Goal: Task Accomplishment & Management: Complete application form

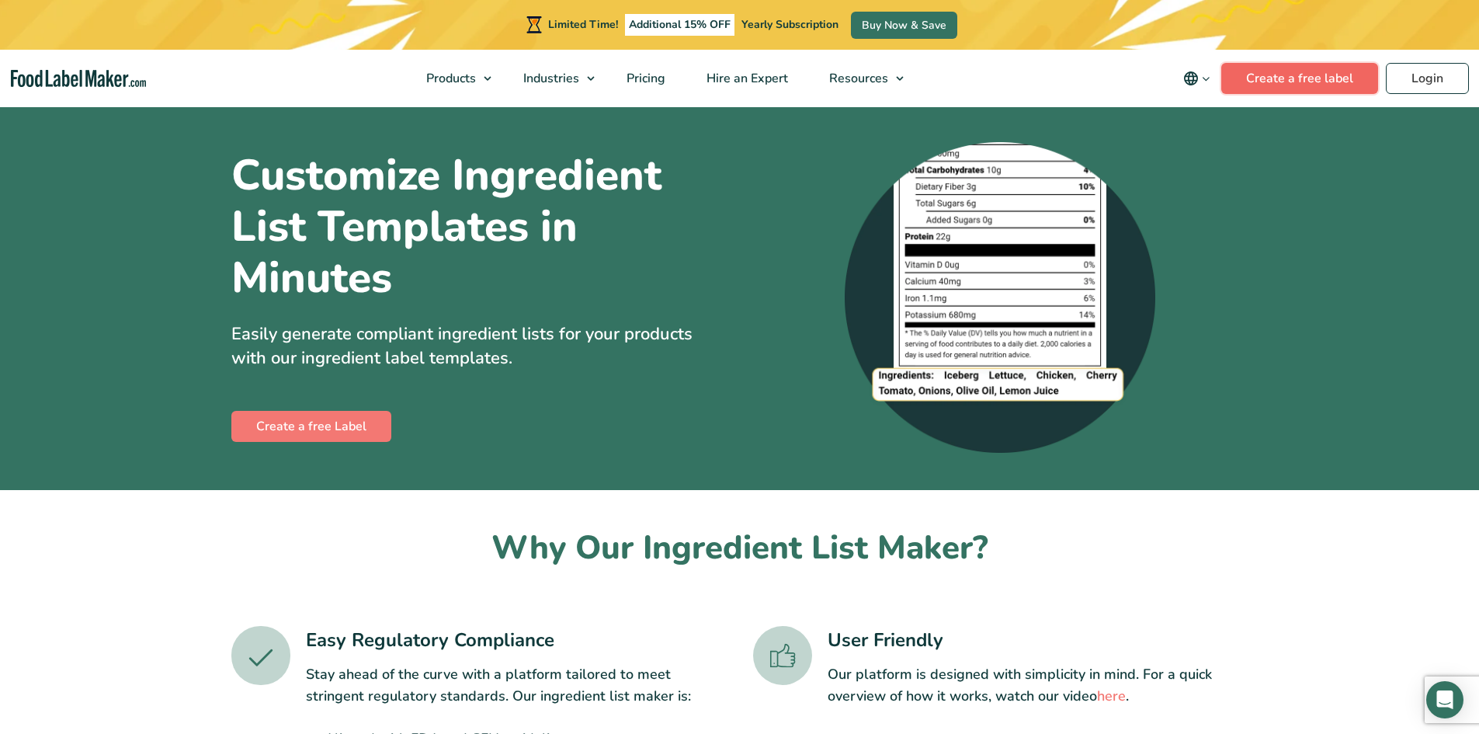
click at [1342, 85] on link "Create a free label" at bounding box center [1299, 78] width 157 height 31
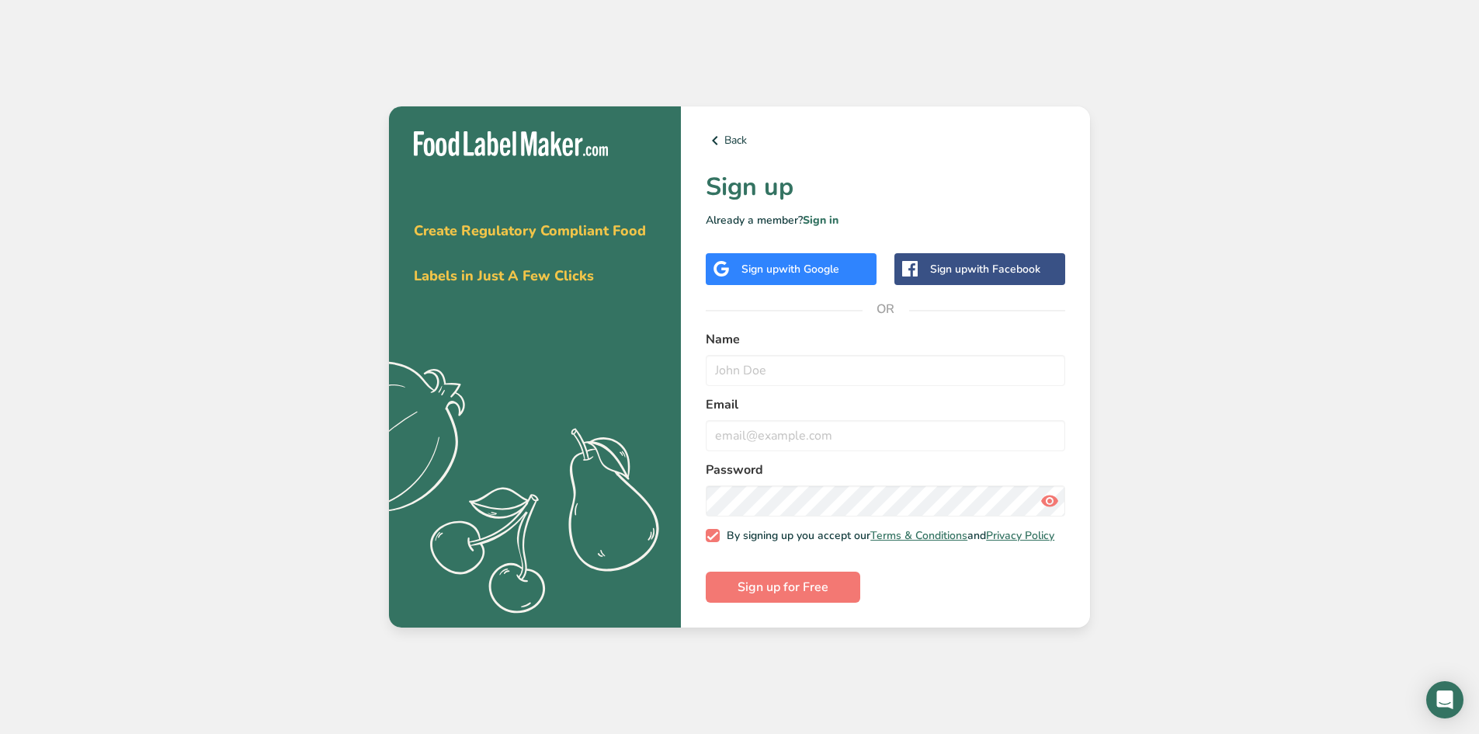
click at [773, 266] on div "Sign up with Google" at bounding box center [791, 269] width 98 height 16
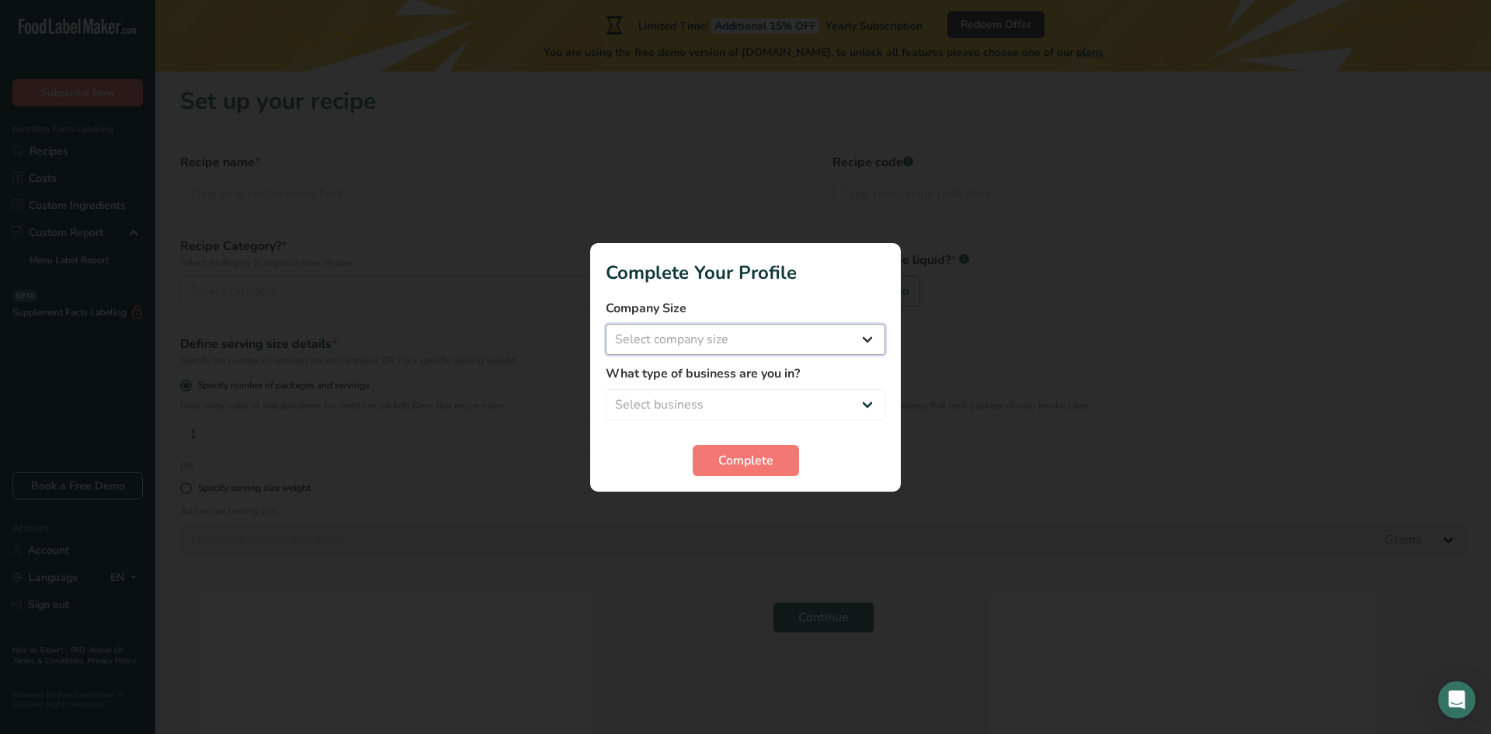
click at [803, 335] on select "Select company size Fewer than 10 Employees 10 to 50 Employees 51 to 500 Employ…" at bounding box center [746, 339] width 280 height 31
select select "1"
click at [606, 324] on select "Select company size Fewer than 10 Employees 10 to 50 Employees 51 to 500 Employ…" at bounding box center [746, 339] width 280 height 31
click at [782, 399] on select "Select business Packaged Food Manufacturer Restaurant & Cafe Bakery Meal Plans …" at bounding box center [746, 404] width 280 height 31
select select "3"
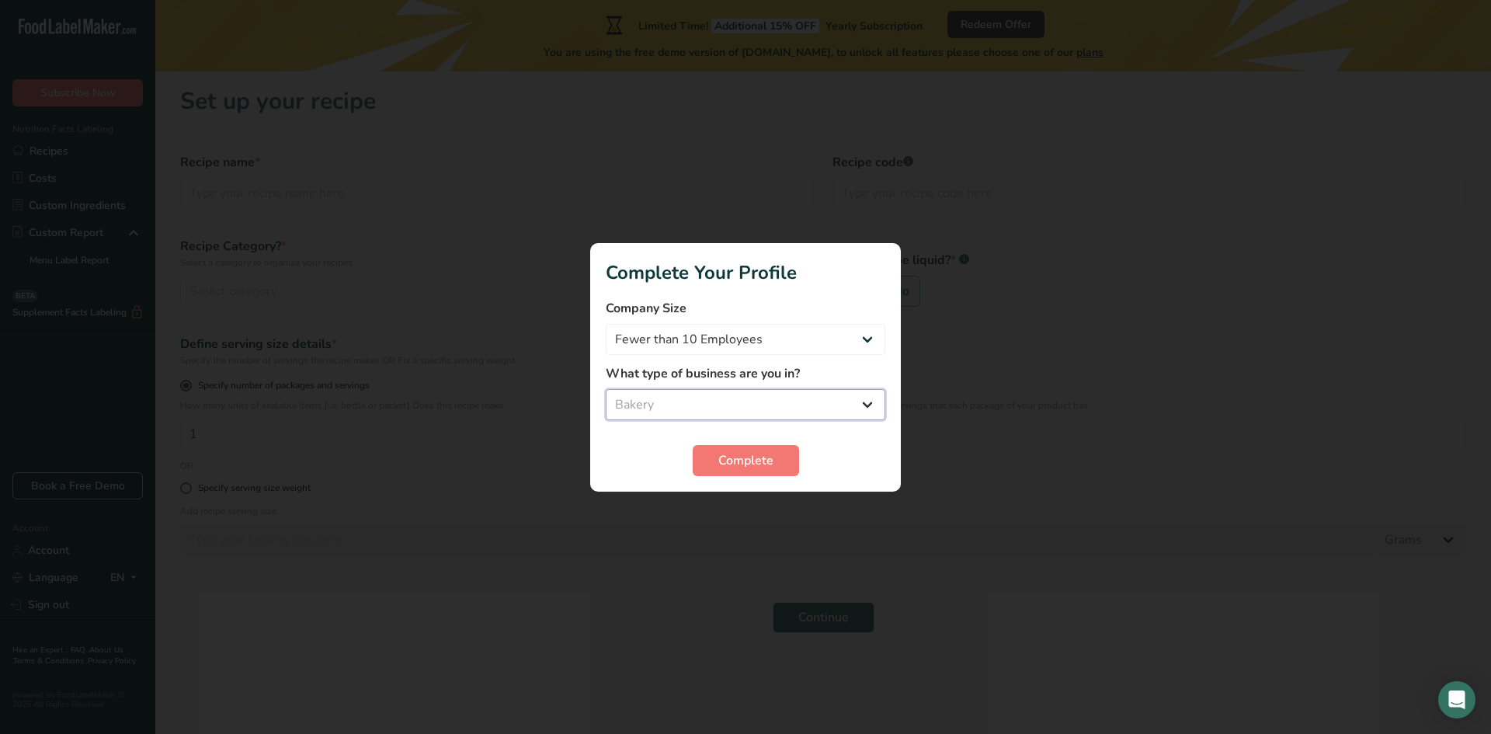
click at [606, 389] on select "Select business Packaged Food Manufacturer Restaurant & Cafe Bakery Meal Plans …" at bounding box center [746, 404] width 280 height 31
click at [733, 456] on span "Complete" at bounding box center [745, 460] width 55 height 19
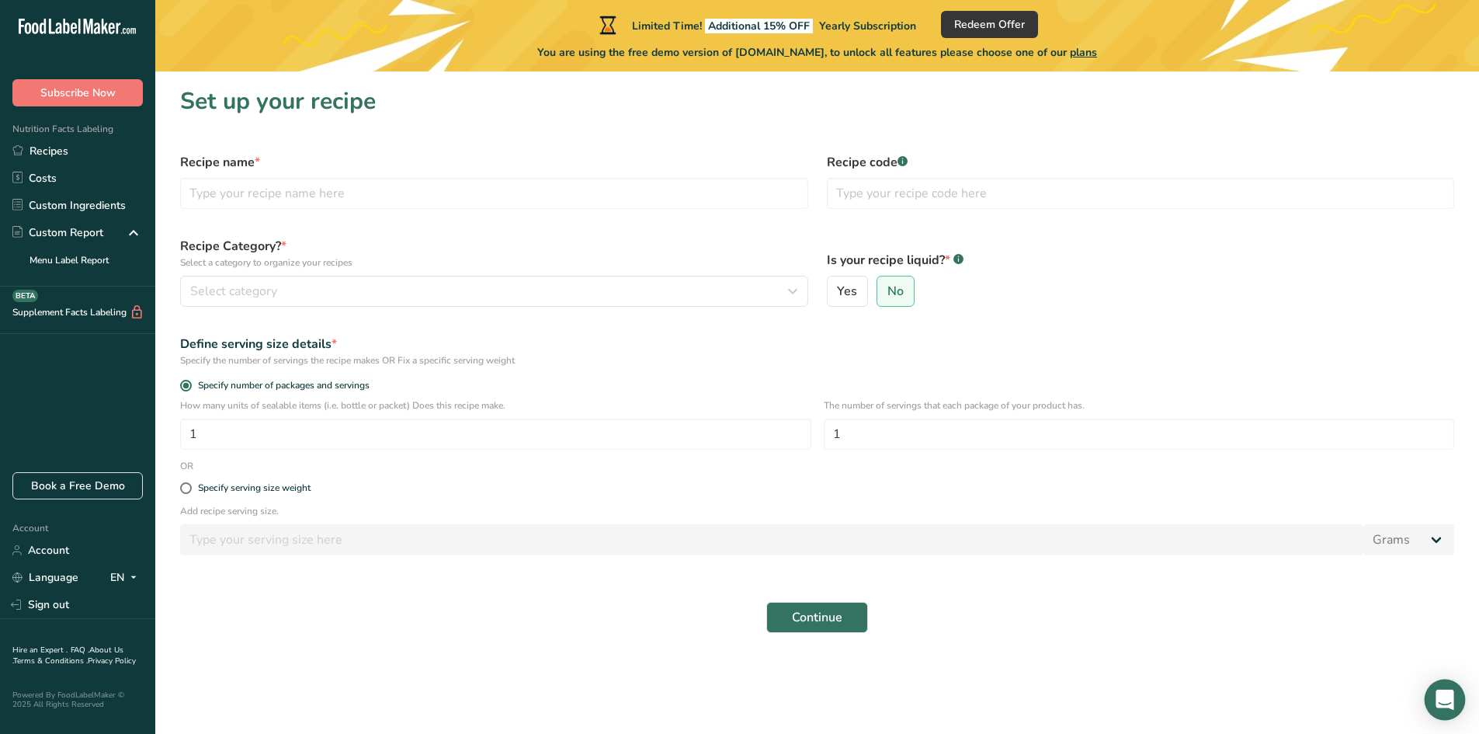
click at [1457, 703] on div "Open Intercom Messenger" at bounding box center [1445, 699] width 41 height 41
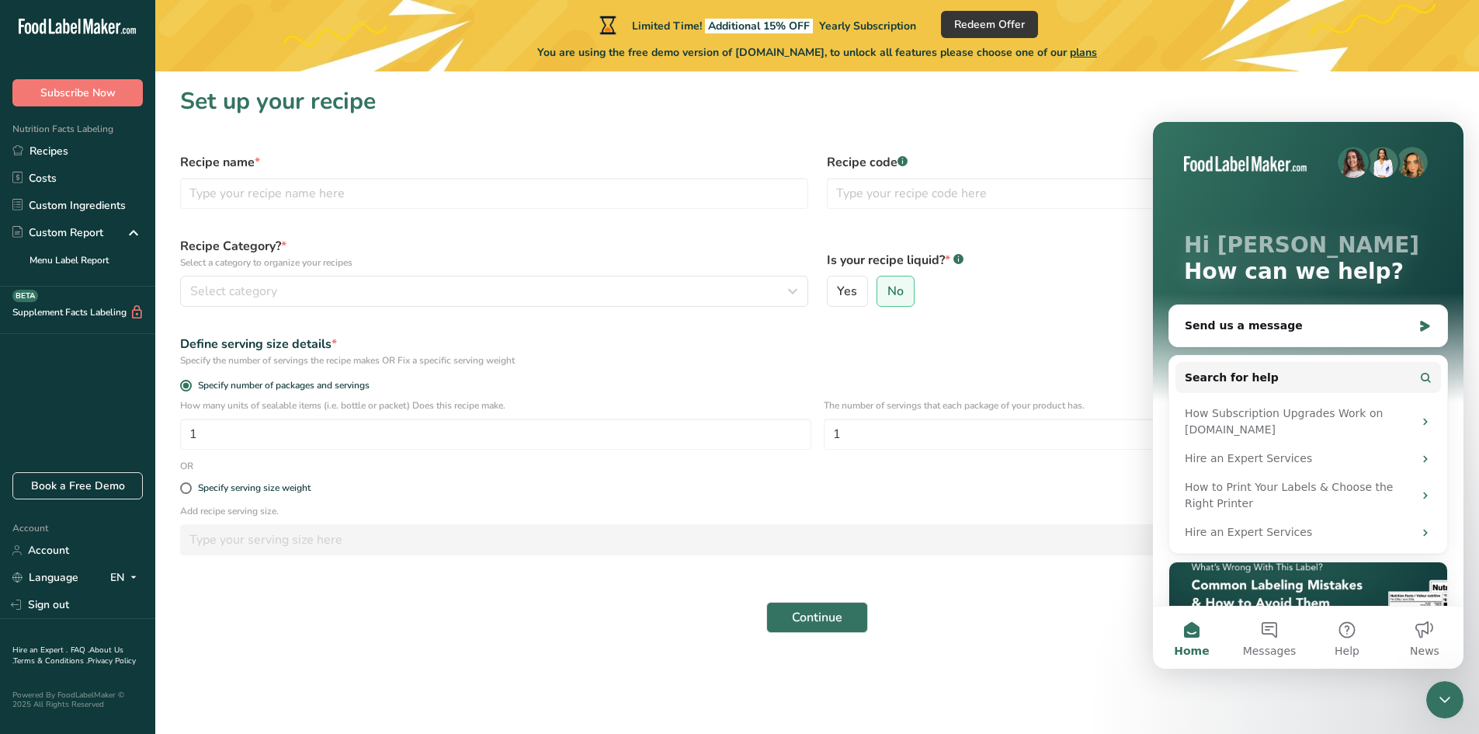
click at [1457, 703] on div "Close Intercom Messenger" at bounding box center [1444, 699] width 37 height 37
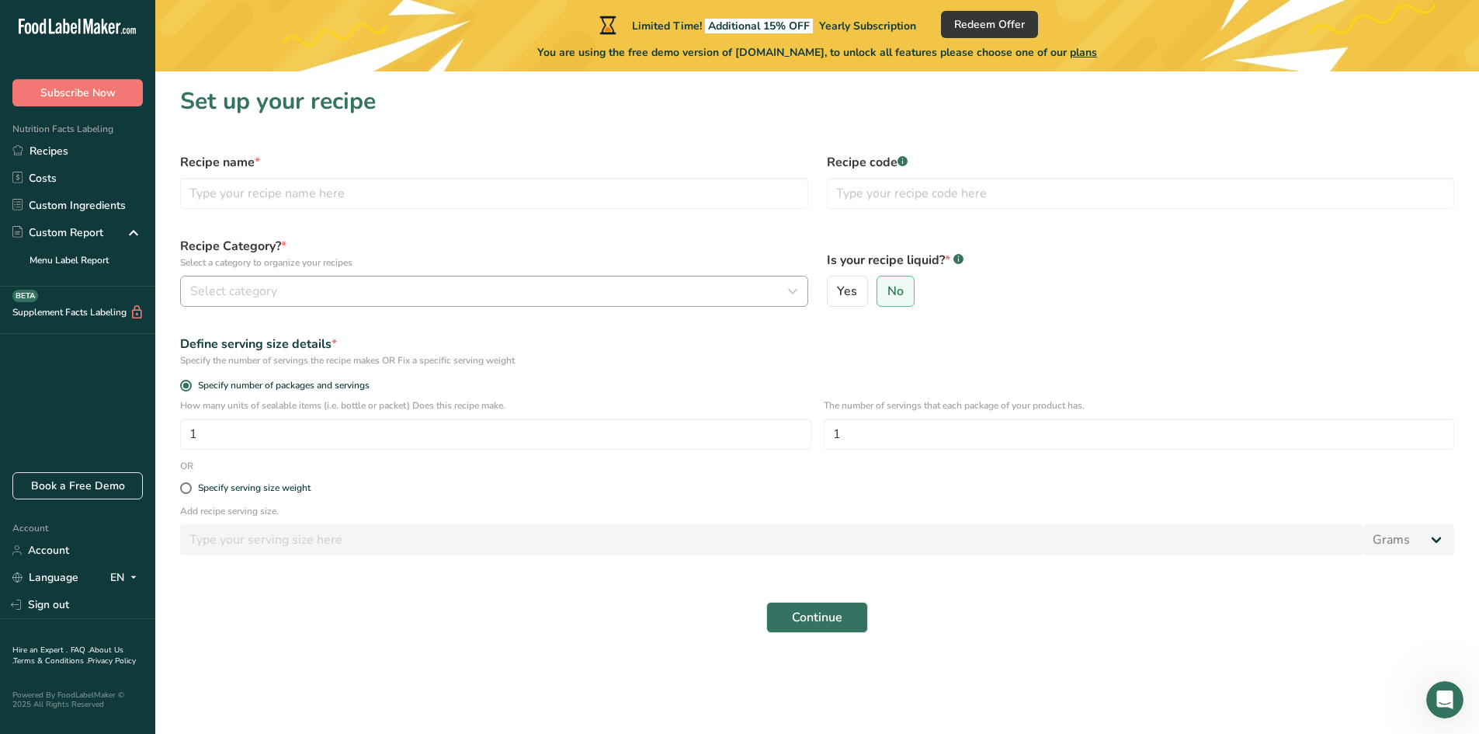
click at [471, 287] on div "Select category" at bounding box center [489, 291] width 599 height 19
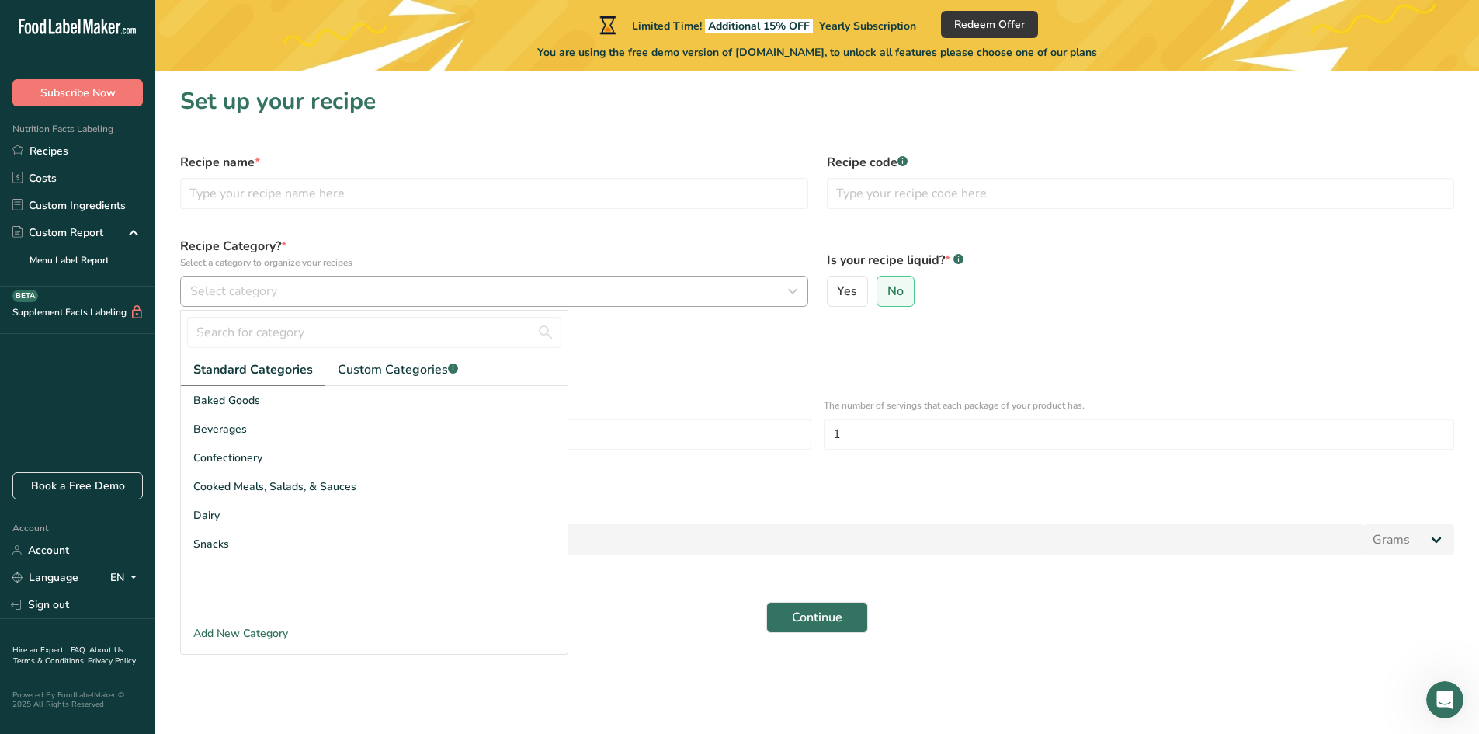
click at [471, 287] on div "Select category" at bounding box center [489, 291] width 599 height 19
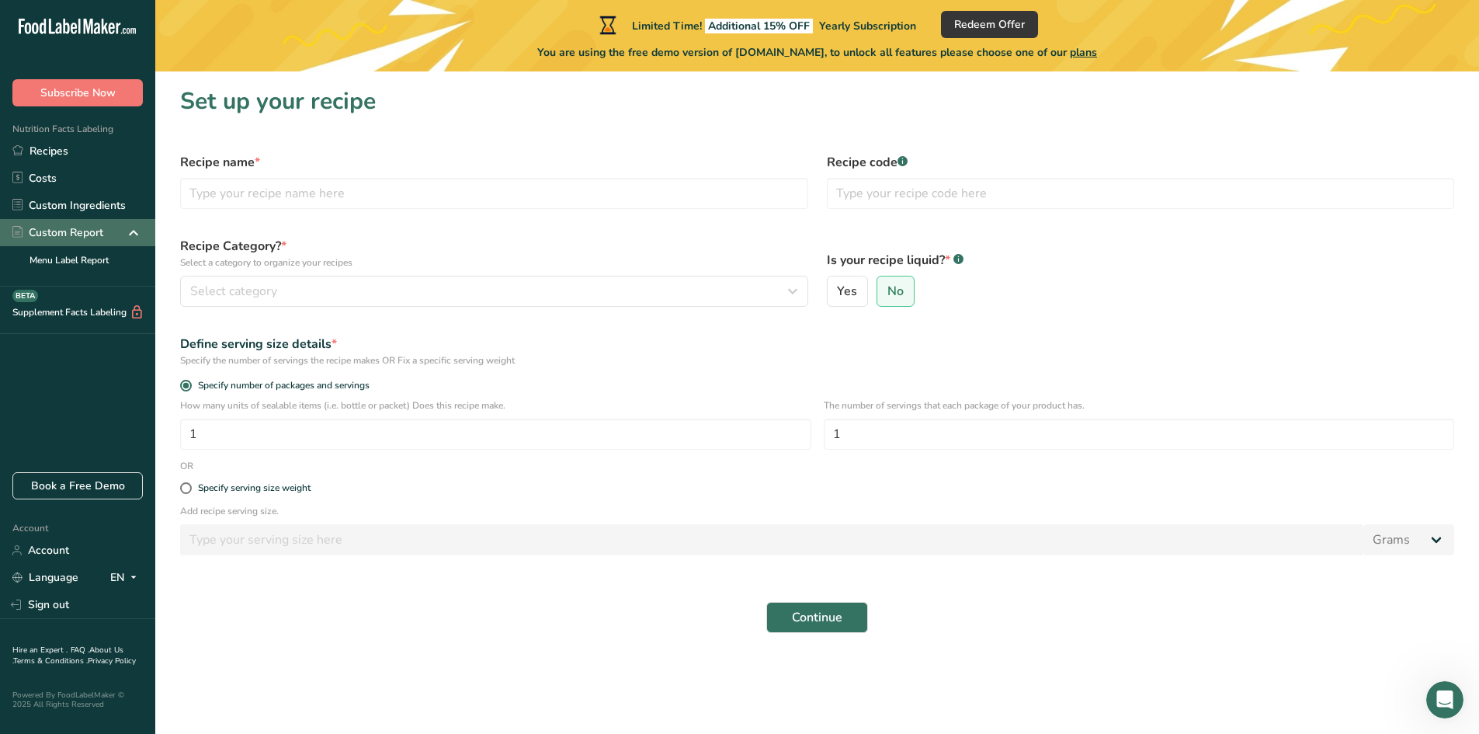
click at [140, 231] on icon at bounding box center [133, 233] width 19 height 28
click at [130, 234] on icon at bounding box center [133, 233] width 19 height 28
click at [118, 234] on div "Custom Report" at bounding box center [77, 232] width 155 height 27
click at [30, 219] on div "Custom Report" at bounding box center [77, 232] width 155 height 27
click at [71, 264] on link "Menu Label Report" at bounding box center [77, 259] width 155 height 27
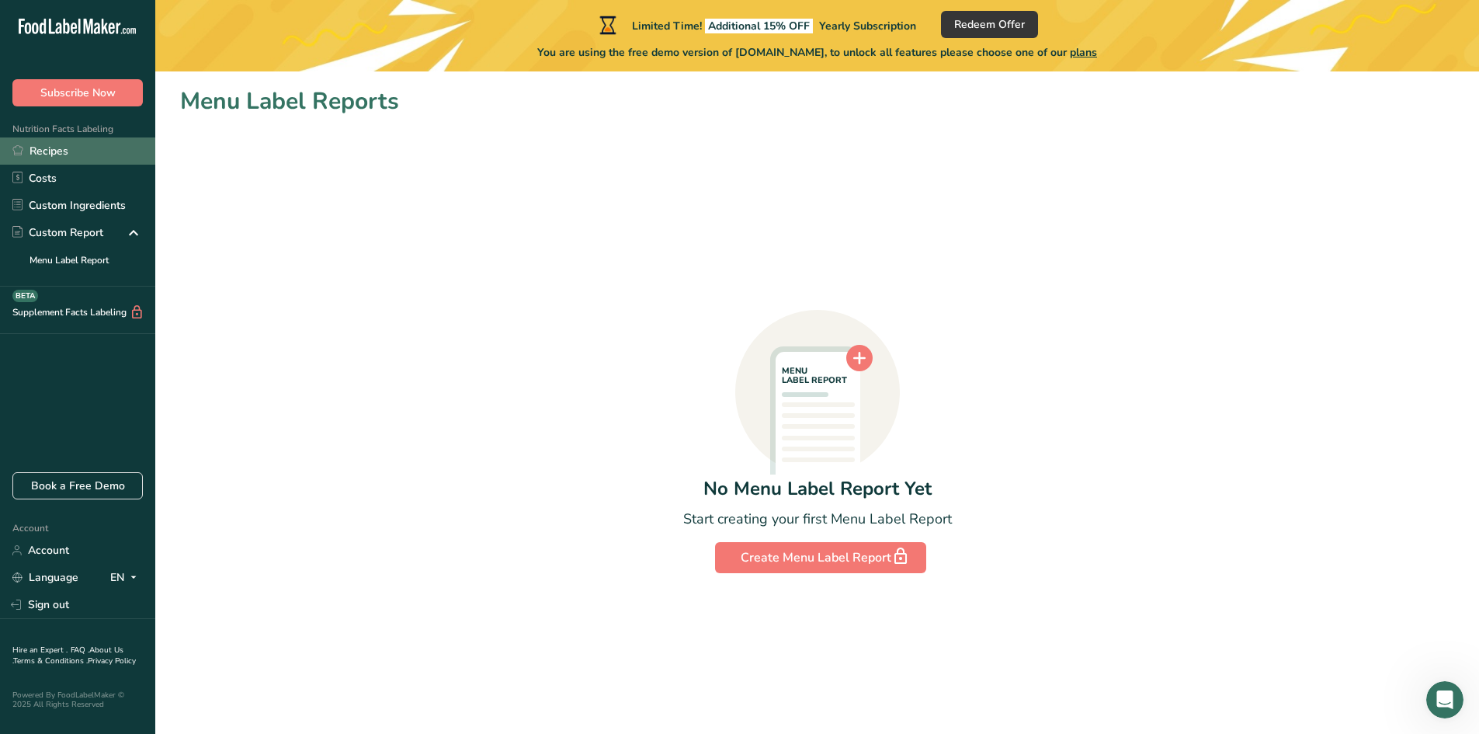
click at [97, 144] on link "Recipes" at bounding box center [77, 150] width 155 height 27
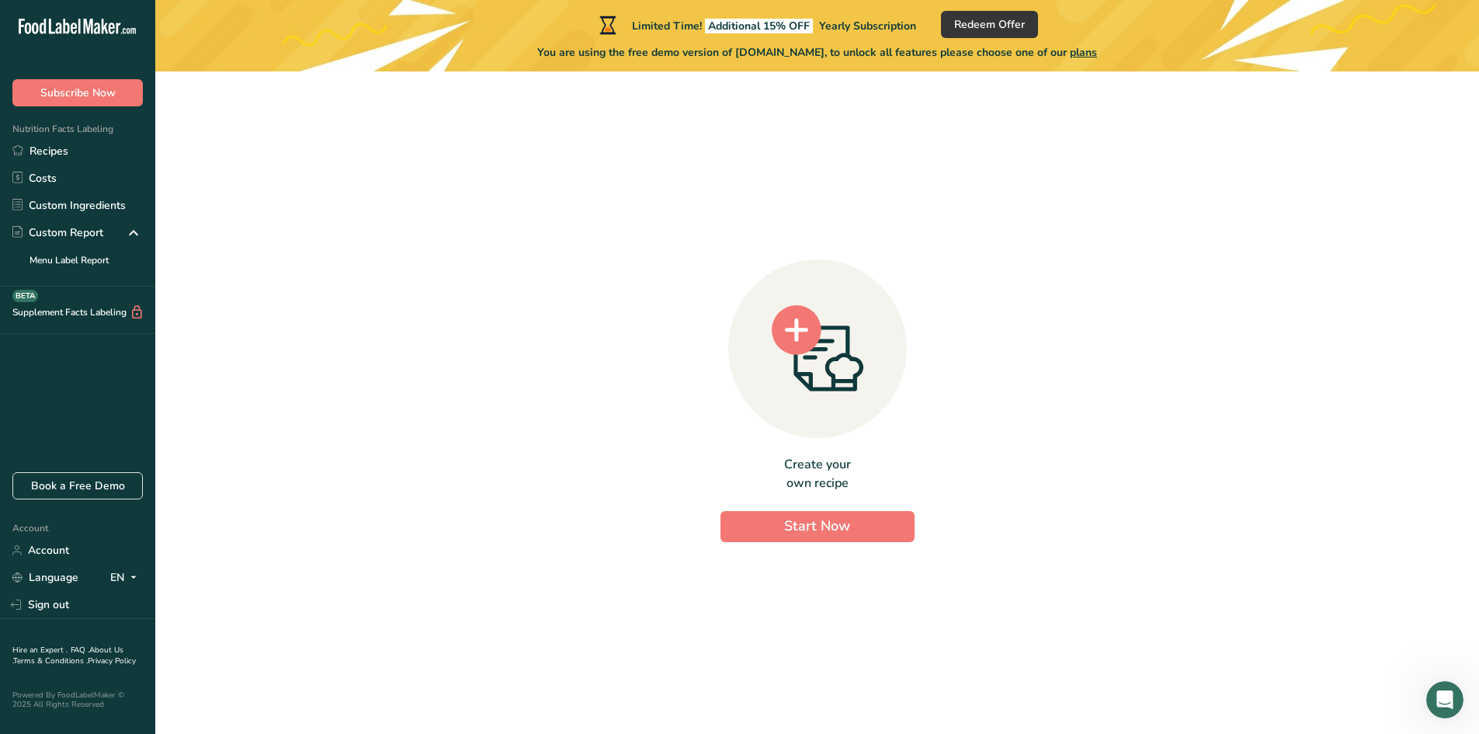
click at [95, 26] on icon ".a-20{fill:#fff;}" at bounding box center [94, 31] width 151 height 24
click at [868, 537] on button "Start Now" at bounding box center [818, 526] width 194 height 31
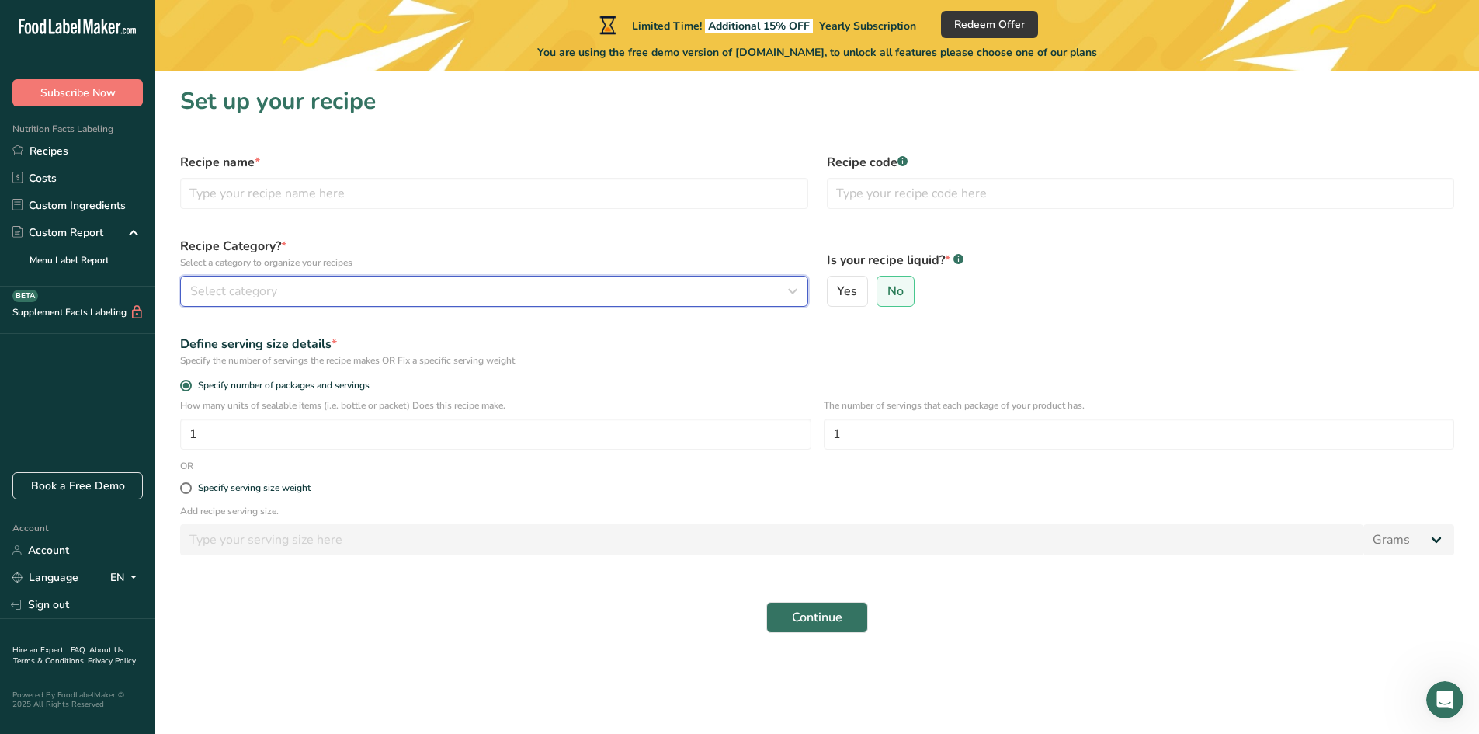
click at [542, 289] on div "Select category" at bounding box center [489, 291] width 599 height 19
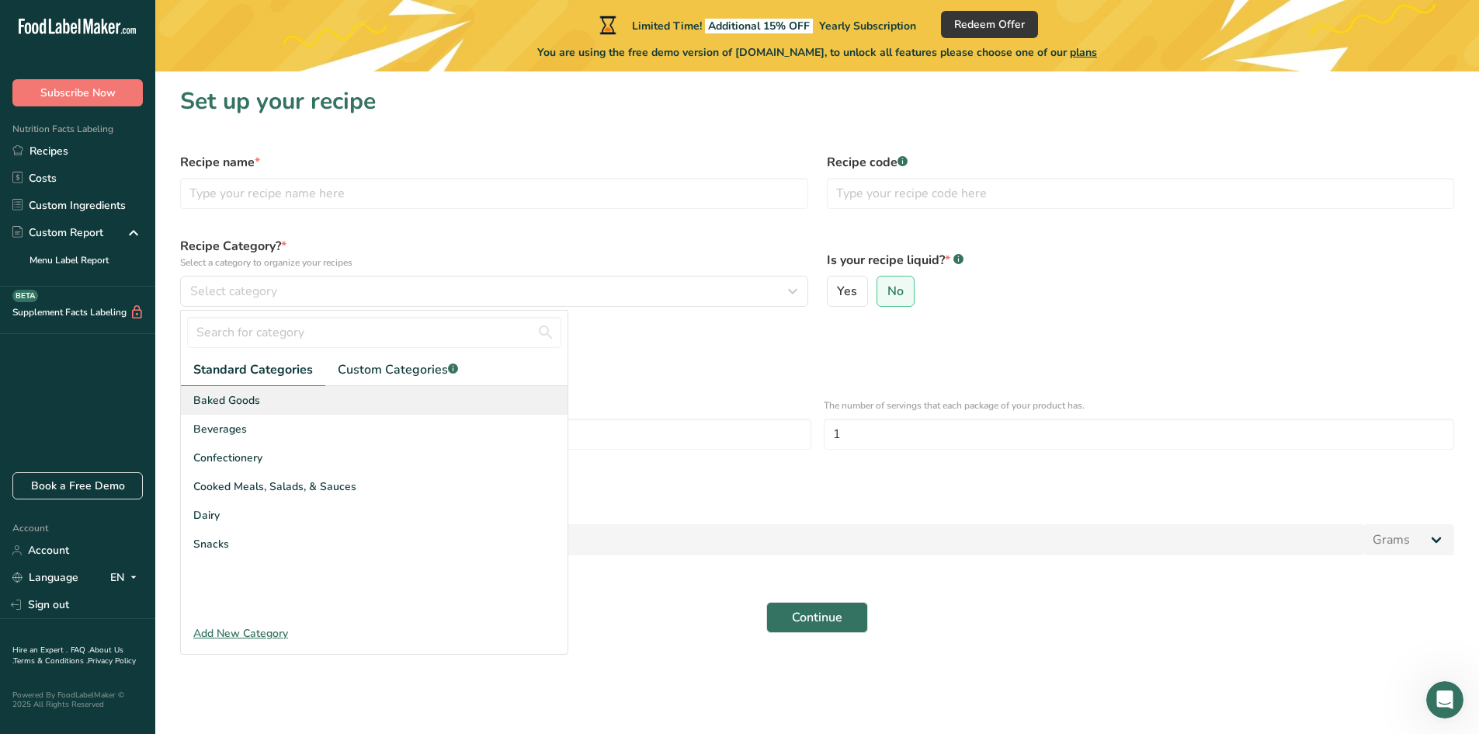
click at [324, 400] on div "Baked Goods" at bounding box center [374, 400] width 387 height 29
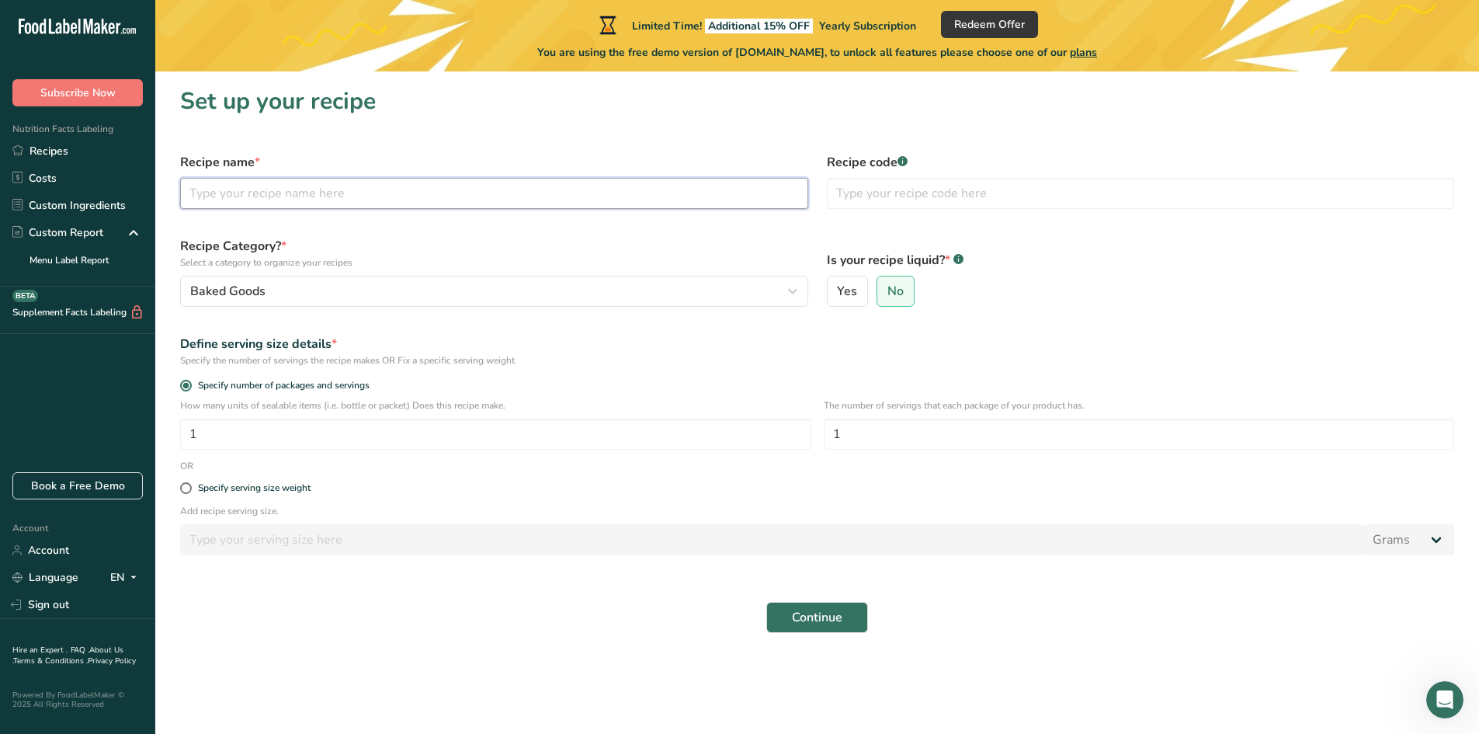
click at [316, 203] on input "text" at bounding box center [494, 193] width 628 height 31
type input "peter"
click at [891, 195] on input "text" at bounding box center [1141, 193] width 628 height 31
type input "peter0"
click at [805, 616] on span "Continue" at bounding box center [817, 617] width 50 height 19
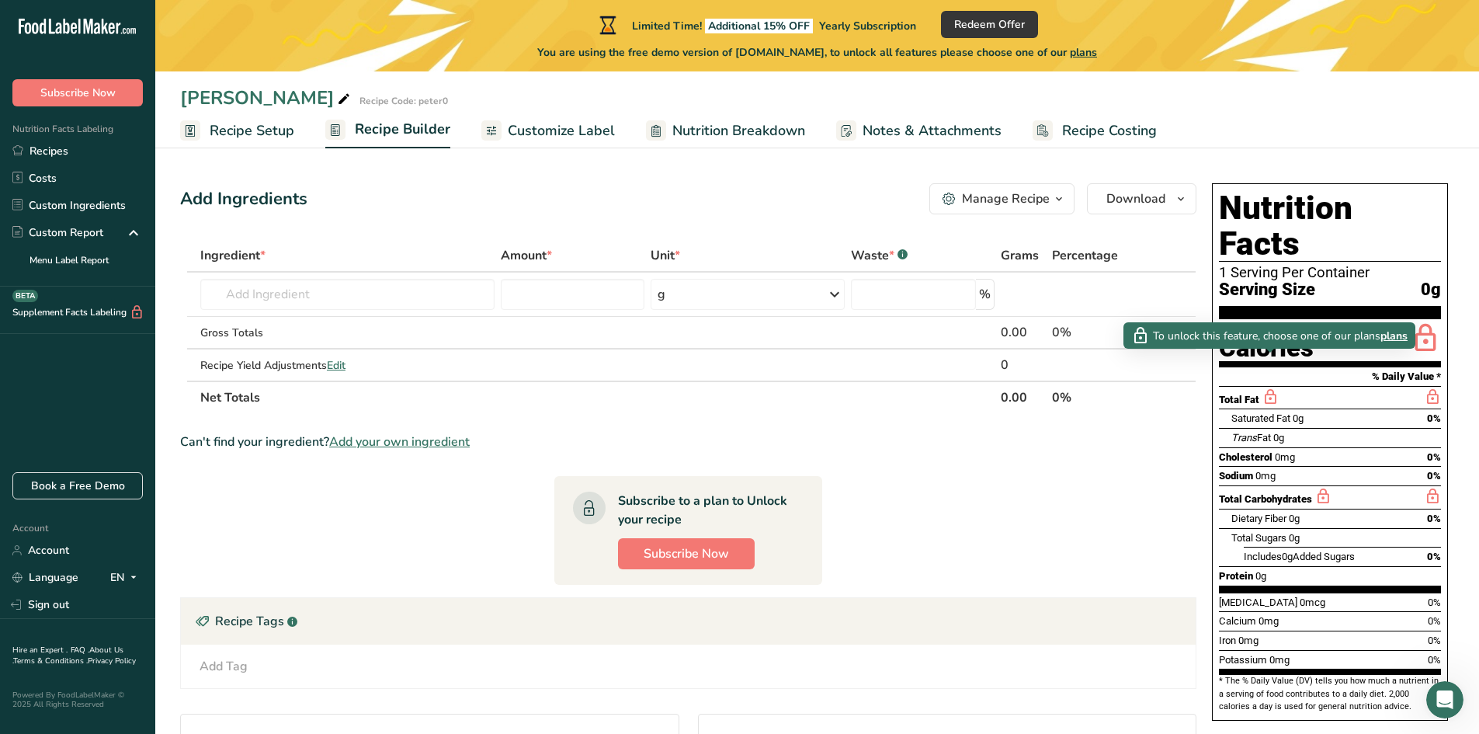
click at [1397, 334] on span "plans" at bounding box center [1394, 336] width 27 height 16
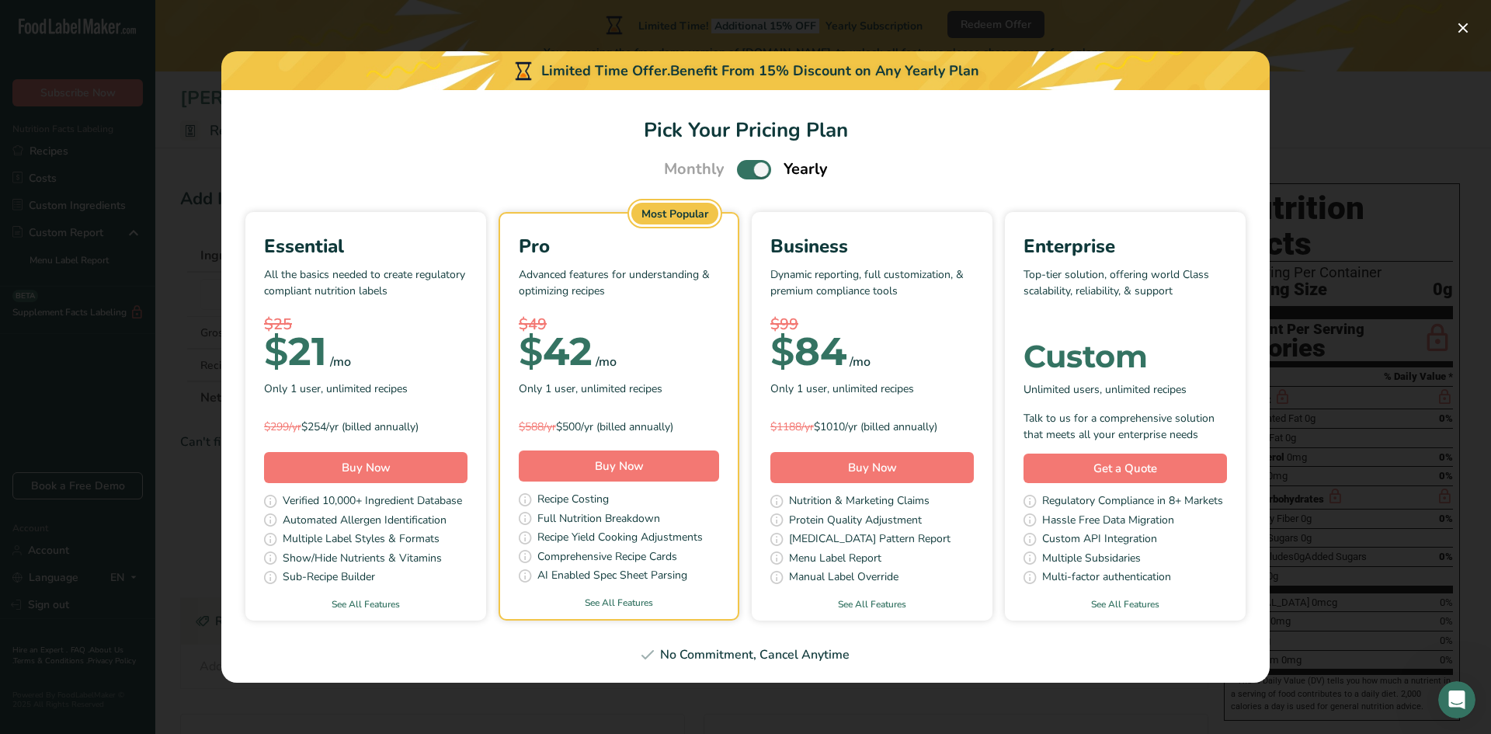
click at [1371, 87] on div "Pick Your Pricing Plan Modal" at bounding box center [745, 367] width 1491 height 734
